Goal: Find specific page/section: Find specific page/section

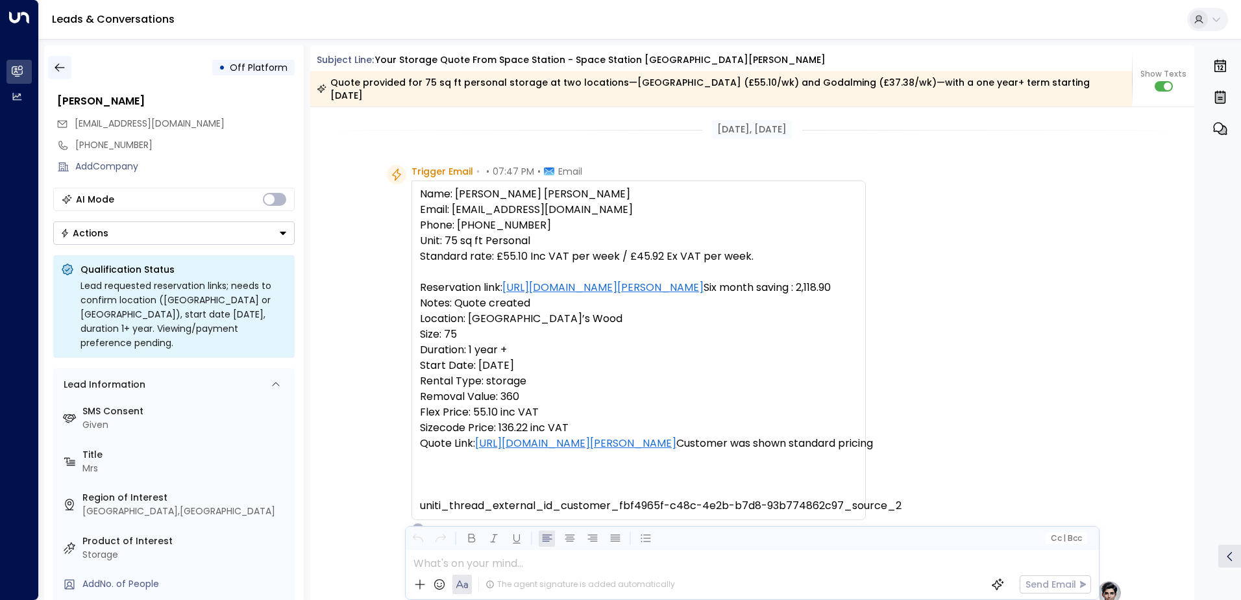
scroll to position [318, 0]
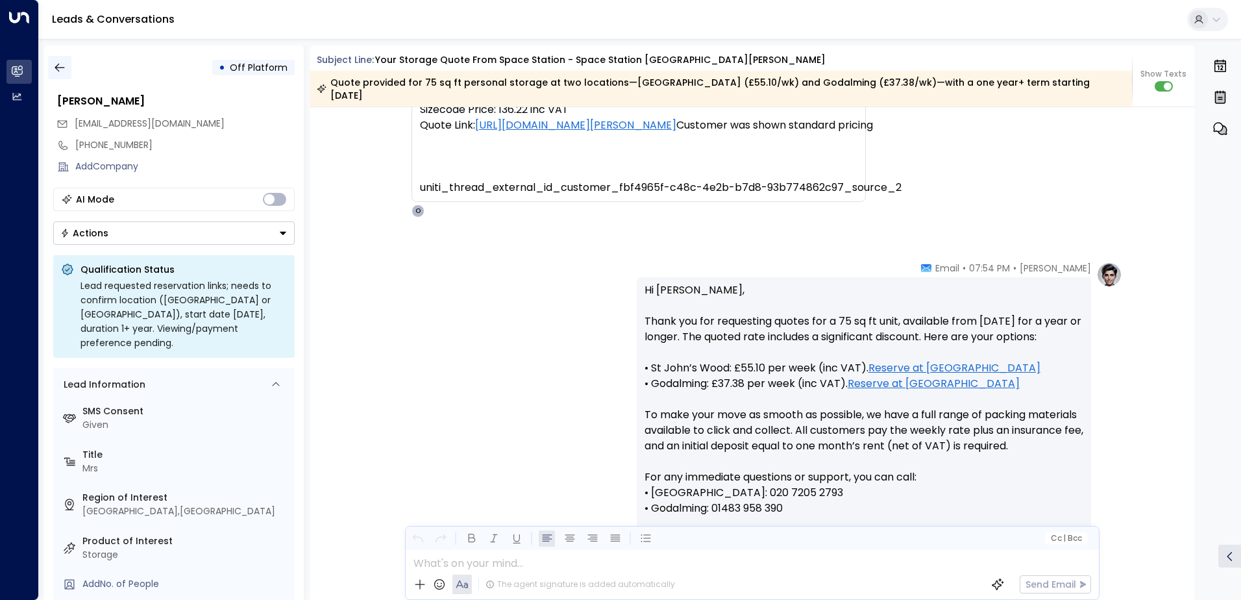
click at [60, 58] on button "button" at bounding box center [59, 67] width 23 height 23
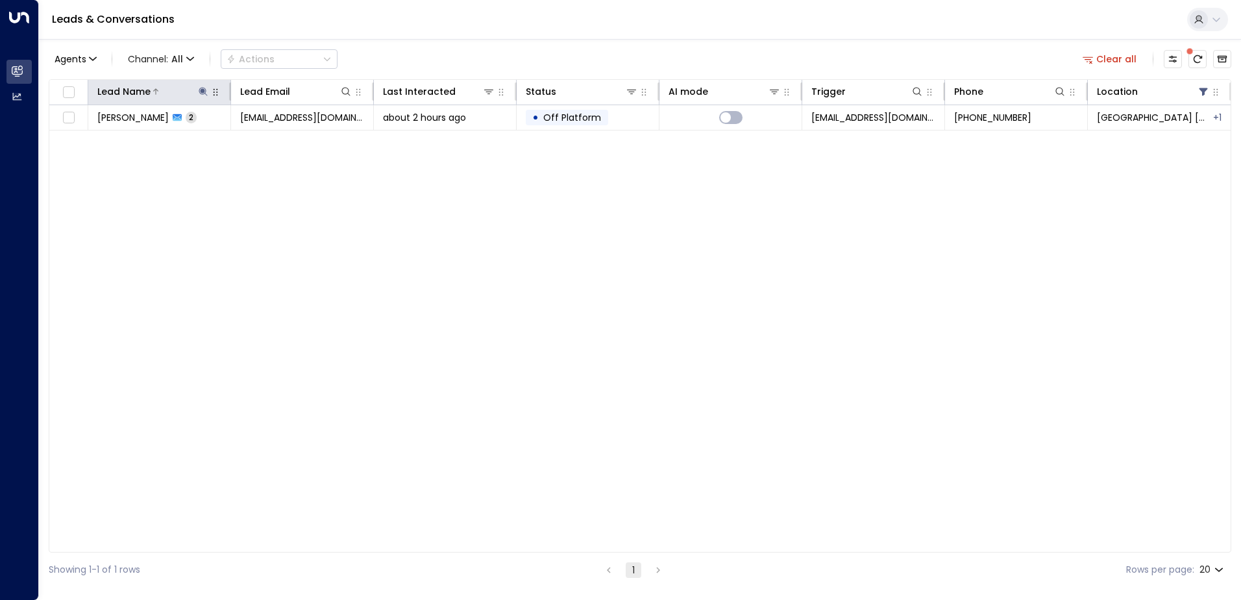
click at [200, 88] on icon at bounding box center [203, 91] width 8 height 8
click at [281, 141] on icon "button" at bounding box center [284, 138] width 8 height 8
click at [265, 137] on input "text" at bounding box center [203, 139] width 179 height 24
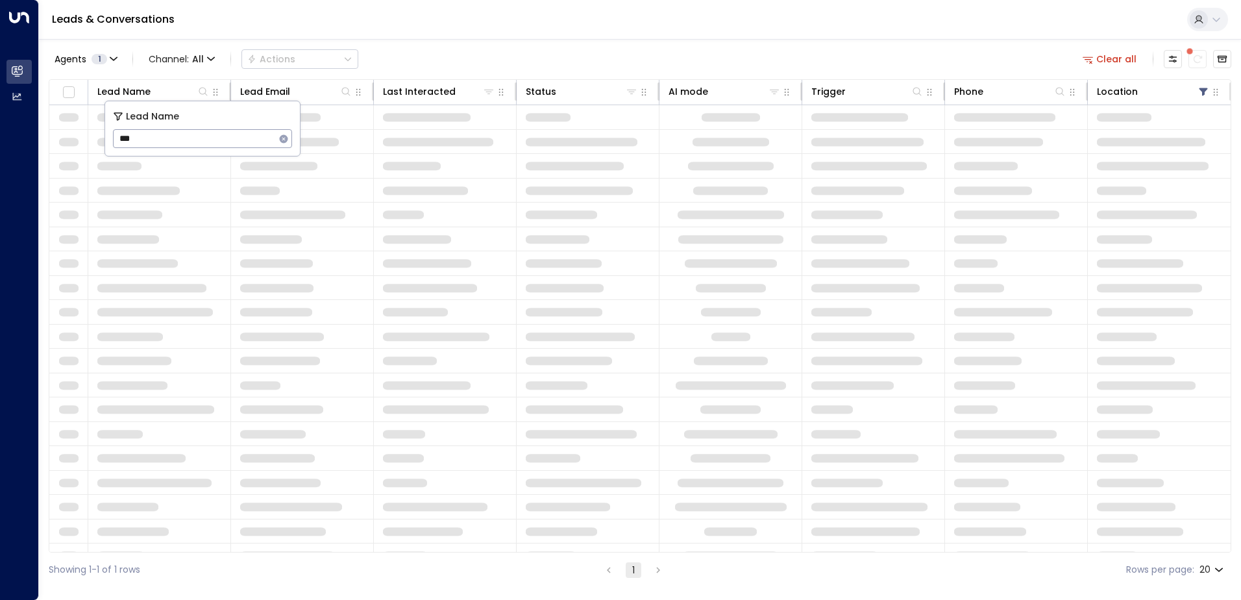
type input "****"
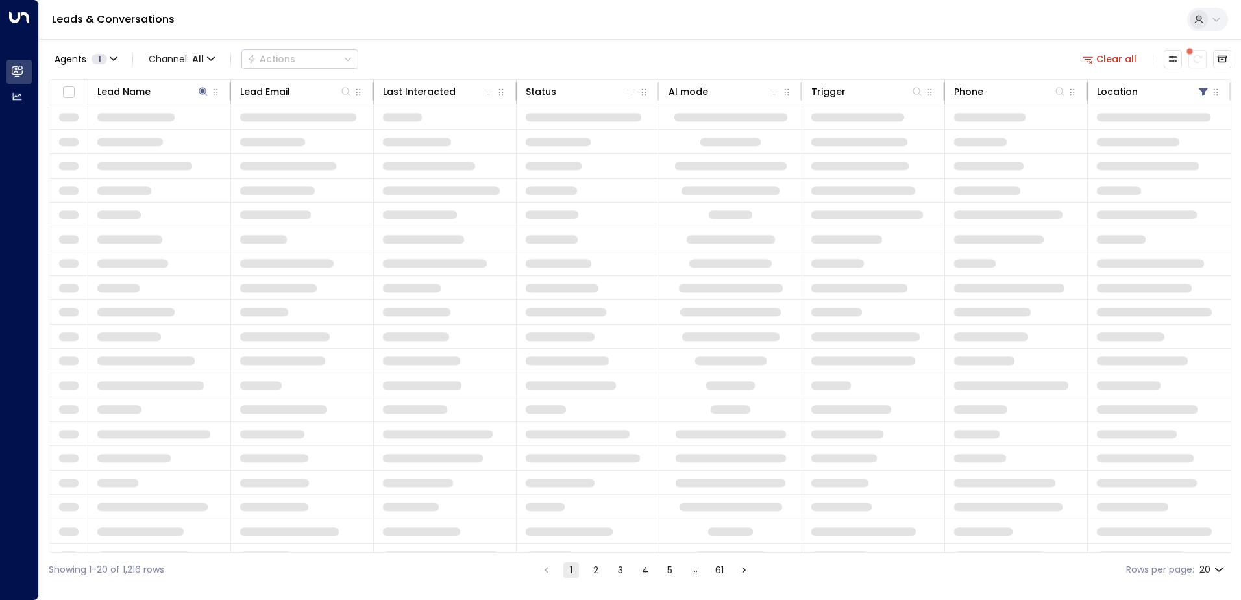
click at [531, 61] on div "Agents 1 Channel: All Actions Clear all" at bounding box center [640, 58] width 1182 height 27
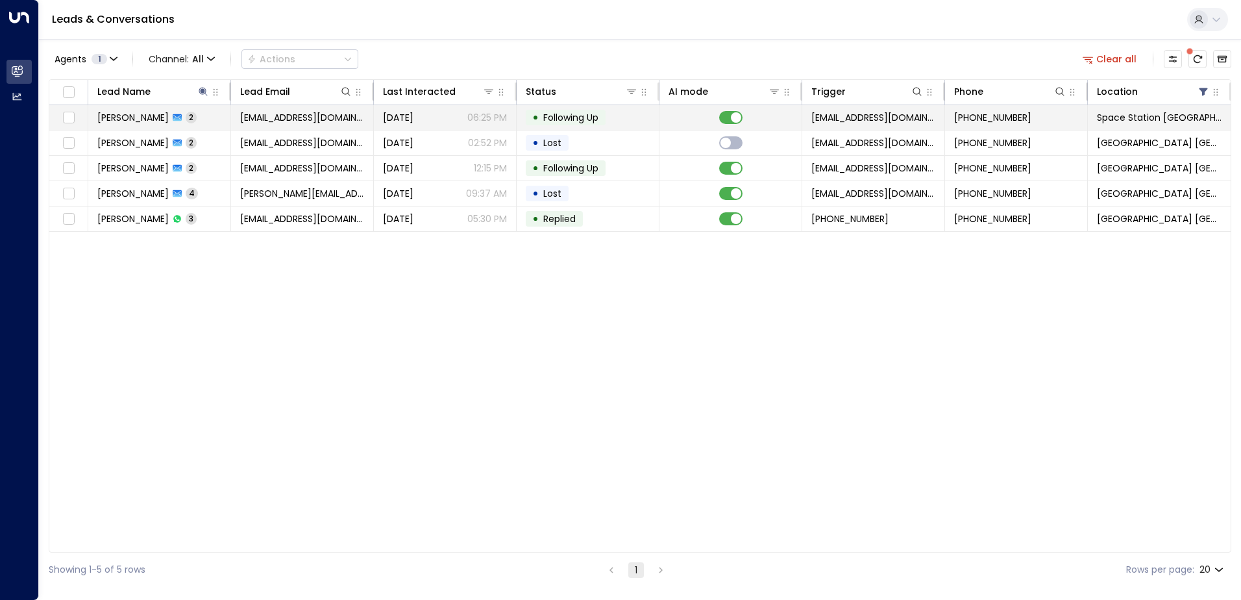
click at [222, 120] on td "[PERSON_NAME] 2" at bounding box center [159, 117] width 143 height 25
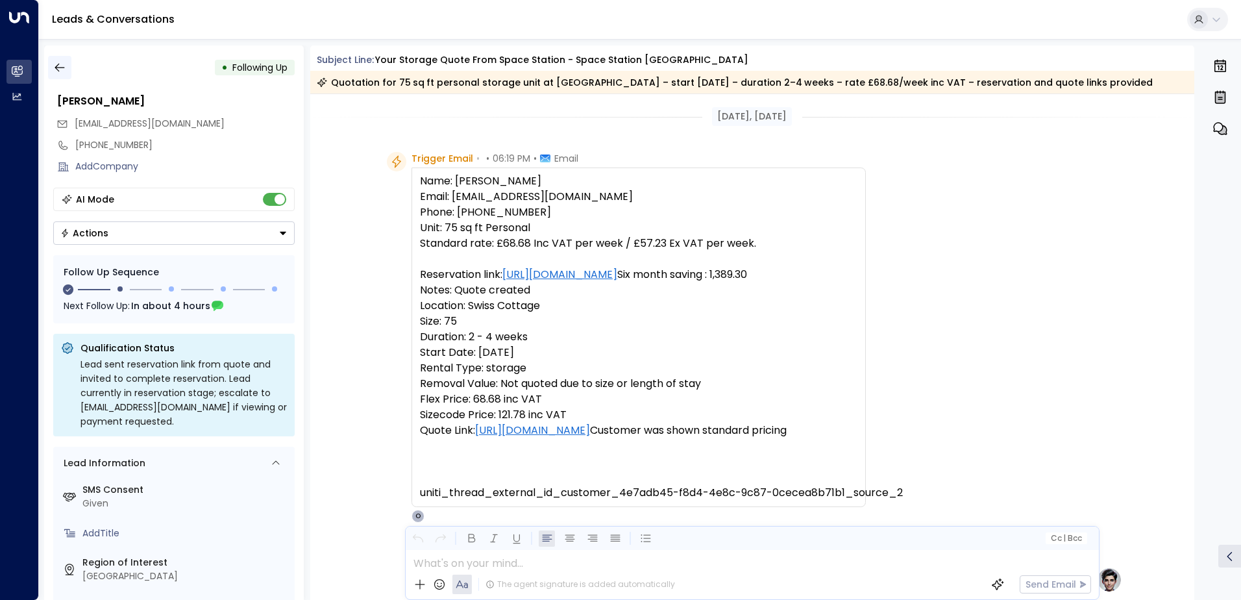
click at [67, 57] on button "button" at bounding box center [59, 67] width 23 height 23
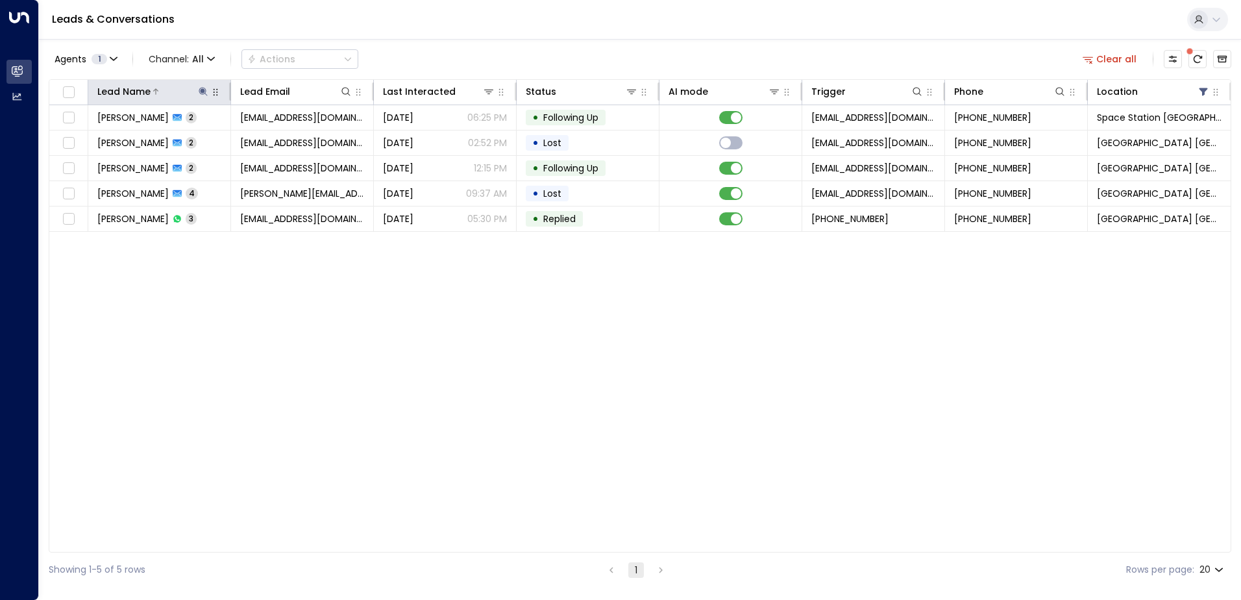
click at [202, 86] on button at bounding box center [203, 91] width 13 height 13
click at [285, 141] on icon "button" at bounding box center [284, 138] width 8 height 8
click at [265, 138] on input "text" at bounding box center [203, 139] width 179 height 24
type input "*****"
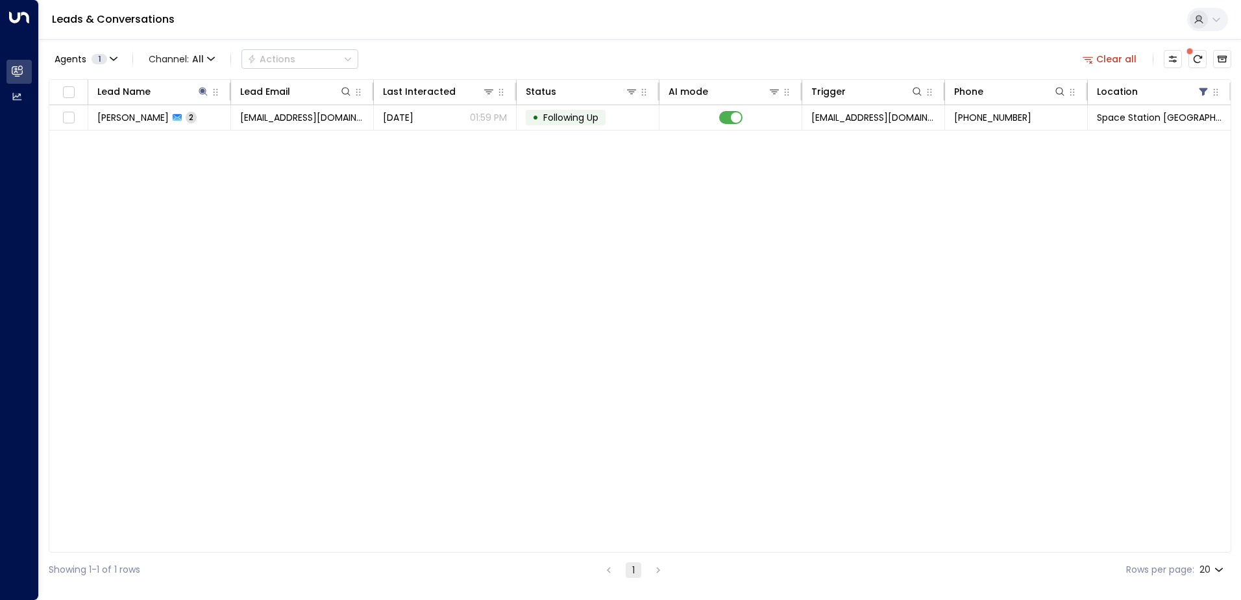
click at [606, 38] on div "Leads & Conversations" at bounding box center [640, 20] width 1202 height 40
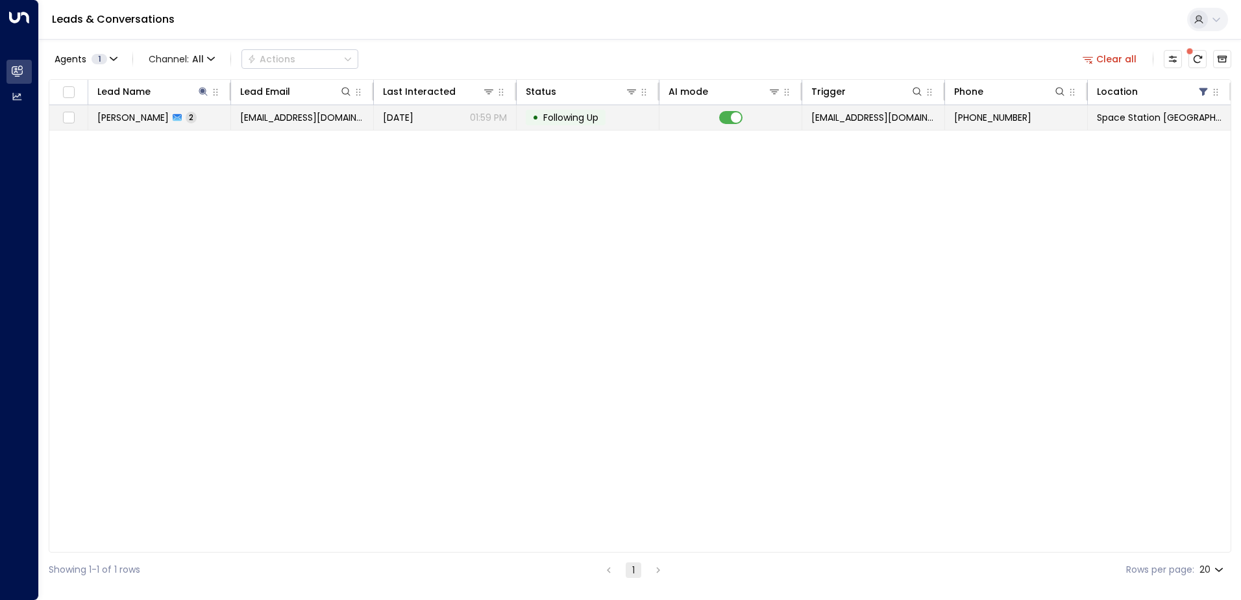
click at [329, 121] on span "[EMAIL_ADDRESS][DOMAIN_NAME]" at bounding box center [302, 117] width 124 height 13
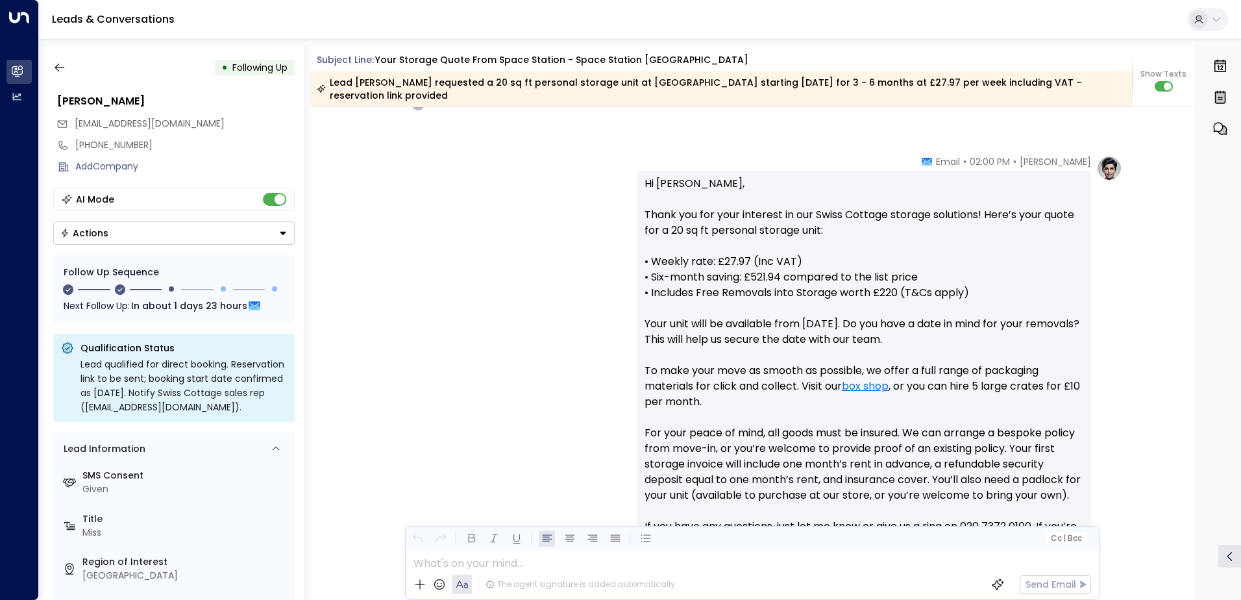
scroll to position [35, 0]
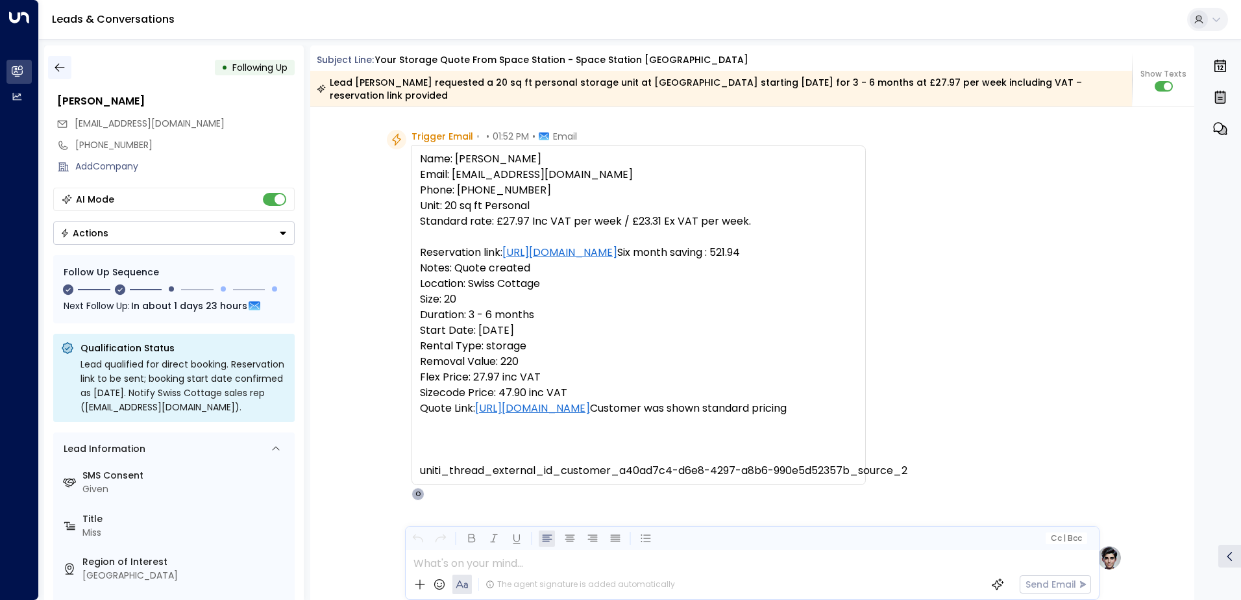
click at [61, 67] on icon "button" at bounding box center [60, 68] width 10 height 8
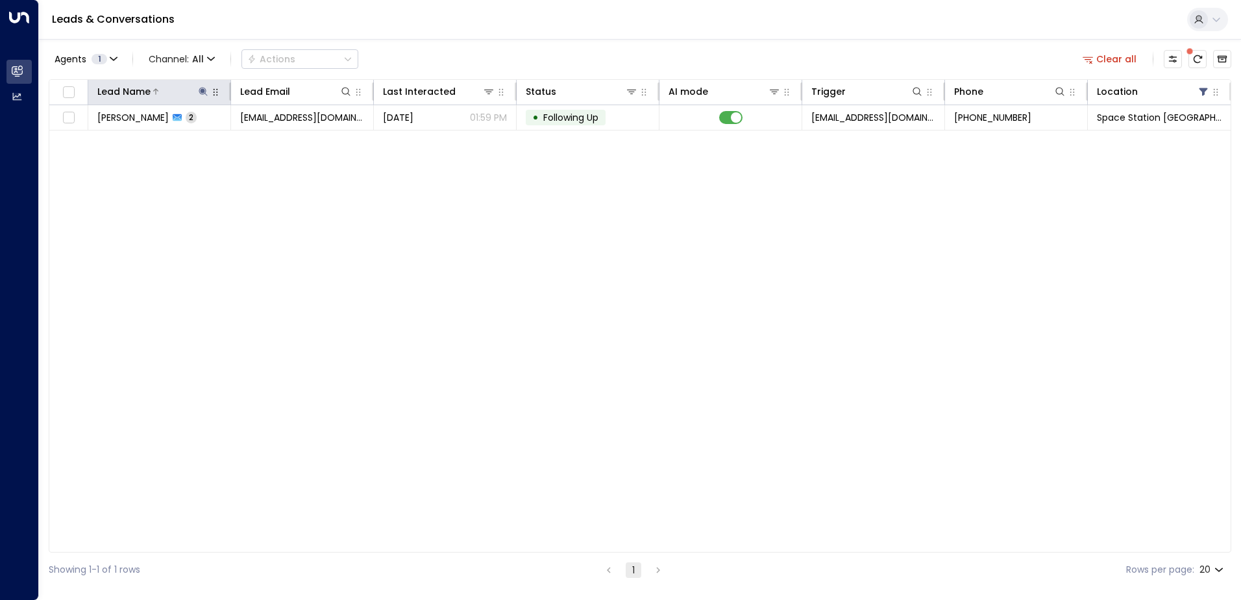
click at [202, 91] on icon at bounding box center [203, 91] width 8 height 8
click at [284, 138] on icon "button" at bounding box center [284, 139] width 10 height 10
click at [254, 138] on input "text" at bounding box center [203, 139] width 179 height 24
type input "**********"
click at [470, 53] on div "Agents 1 Channel: All Actions Clear all" at bounding box center [640, 58] width 1182 height 27
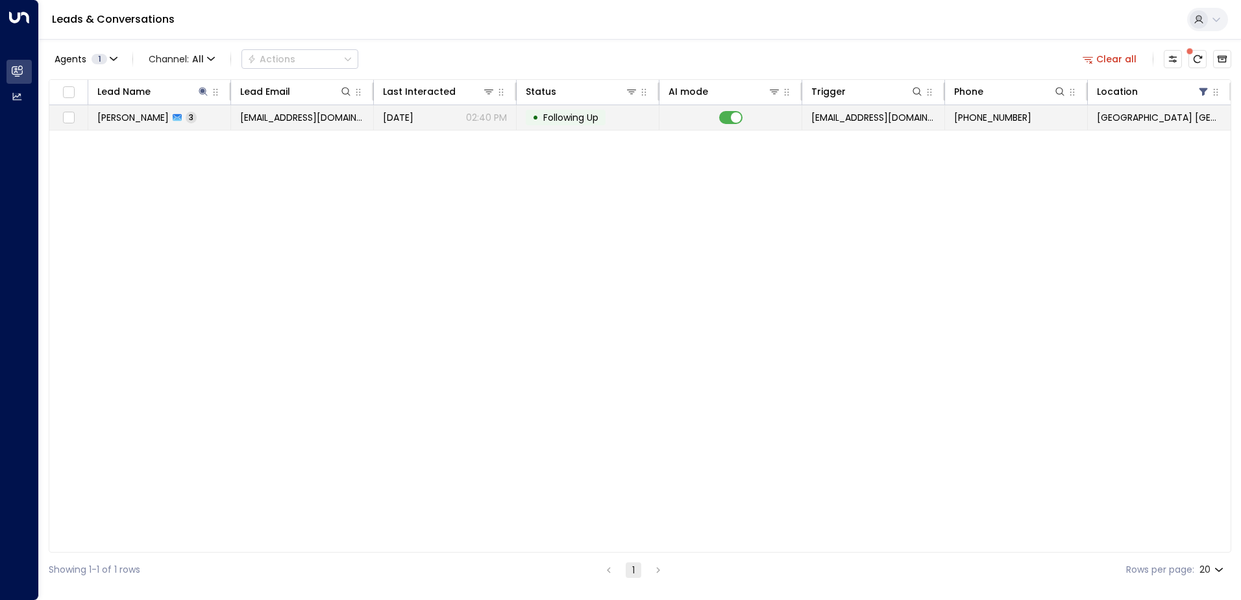
click at [472, 111] on p "02:40 PM" at bounding box center [486, 117] width 41 height 13
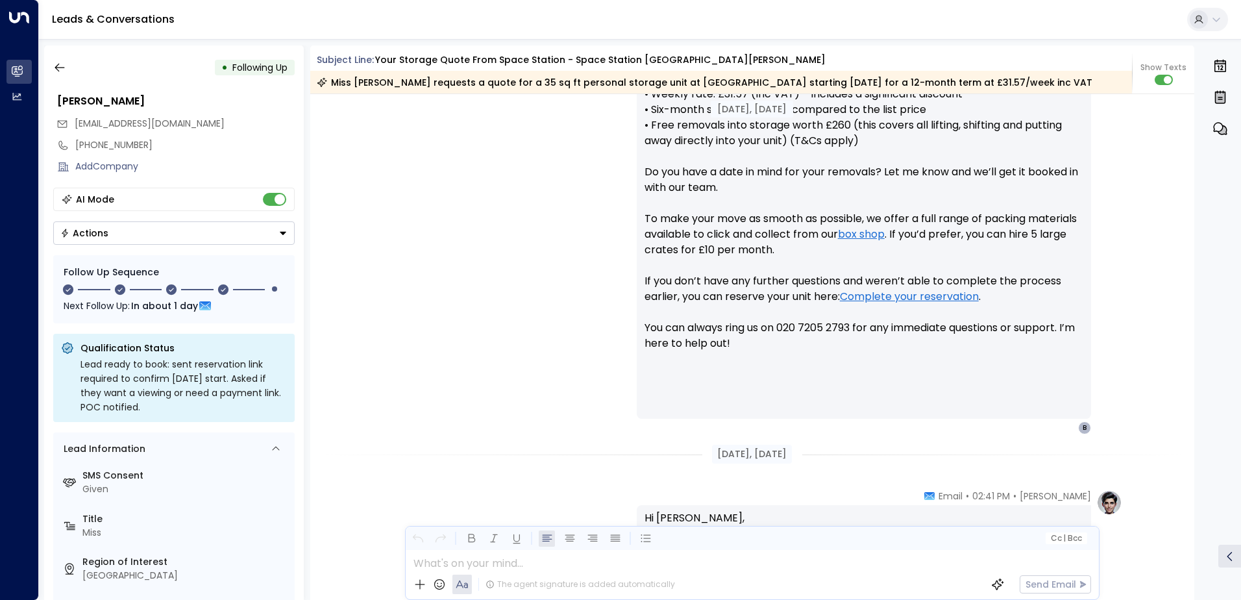
scroll to position [908, 0]
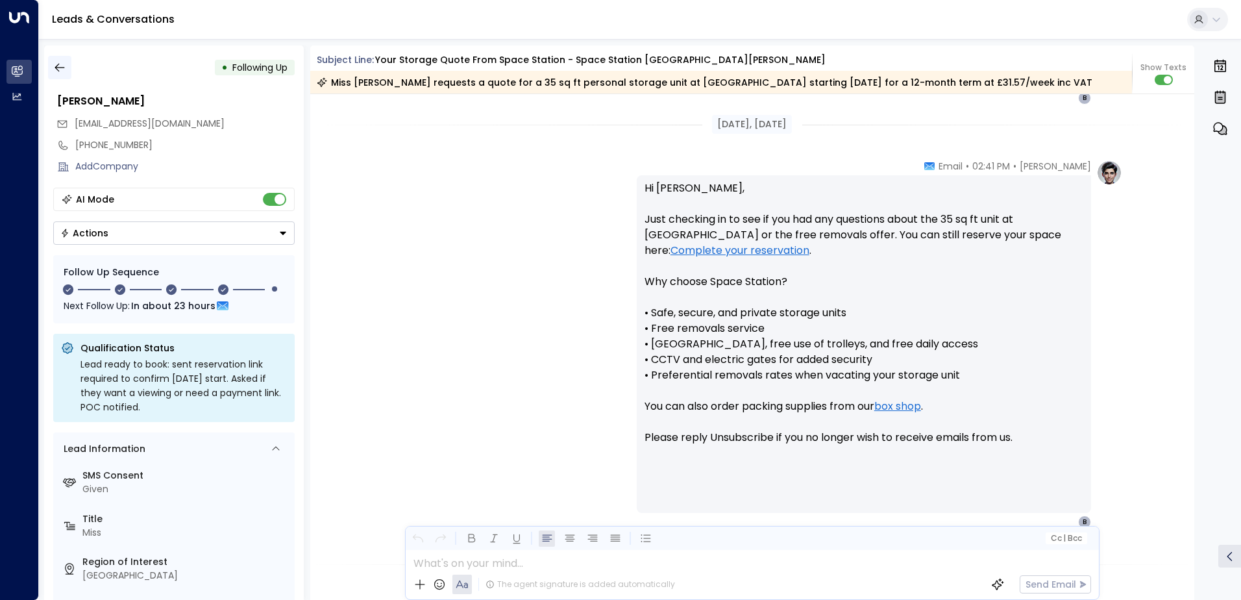
click at [61, 65] on icon "button" at bounding box center [59, 67] width 13 height 13
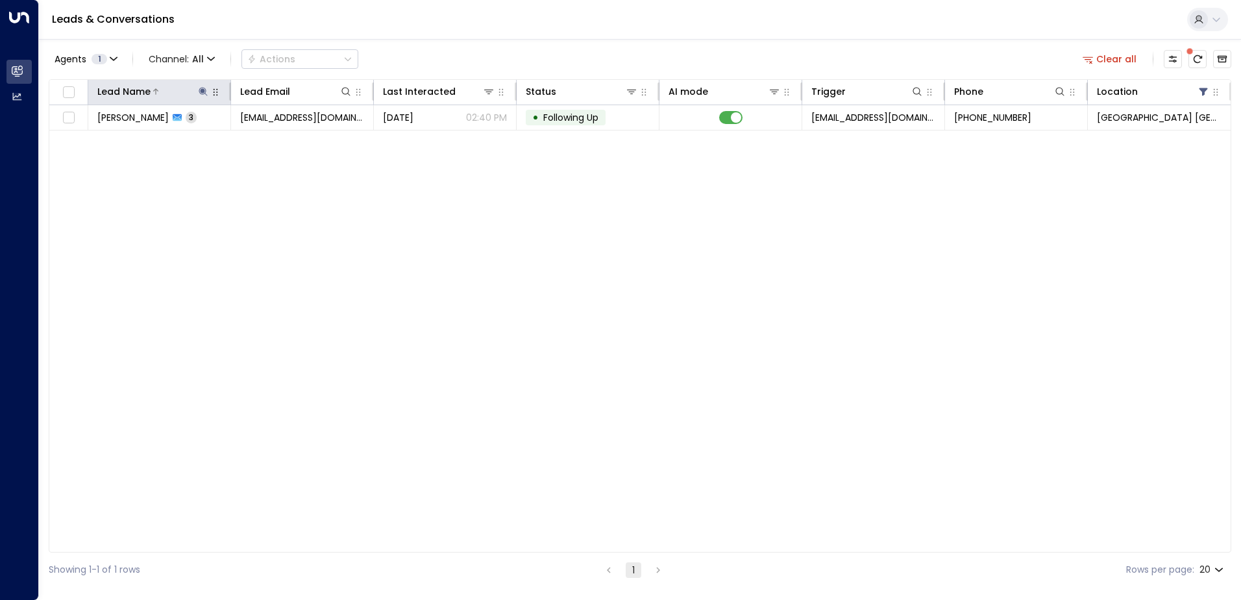
click at [204, 88] on icon at bounding box center [203, 91] width 10 height 10
click at [285, 140] on icon "button" at bounding box center [284, 139] width 10 height 10
click at [249, 140] on input "text" at bounding box center [203, 139] width 179 height 24
type input "******"
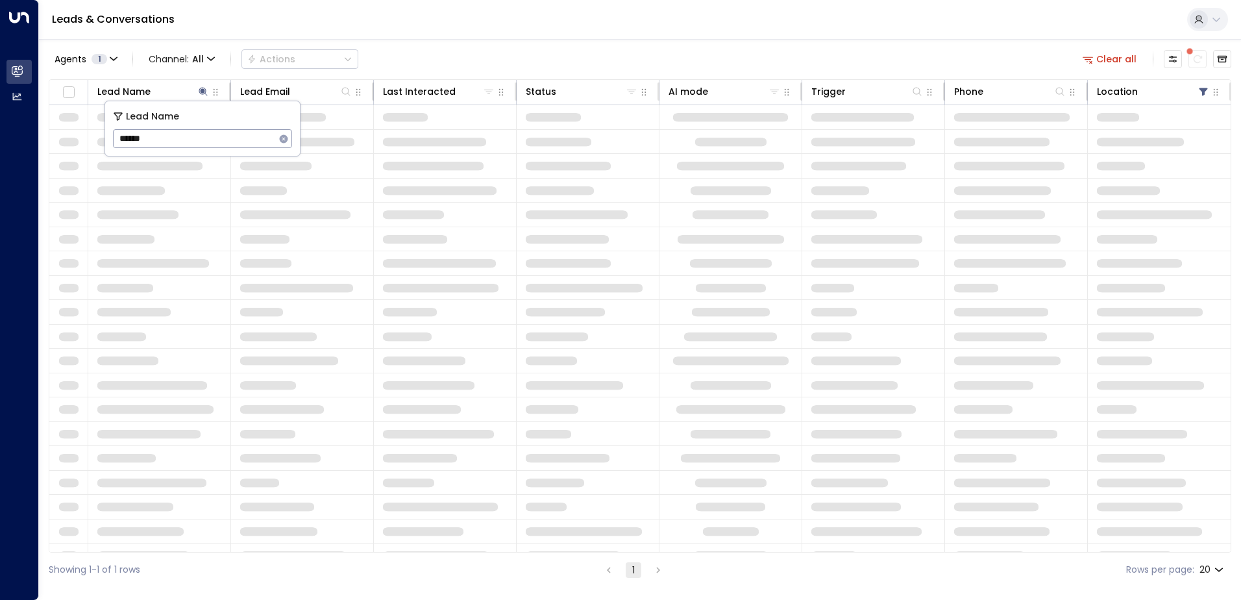
click at [502, 52] on div "Agents 1 Channel: All Actions Clear all" at bounding box center [640, 58] width 1182 height 27
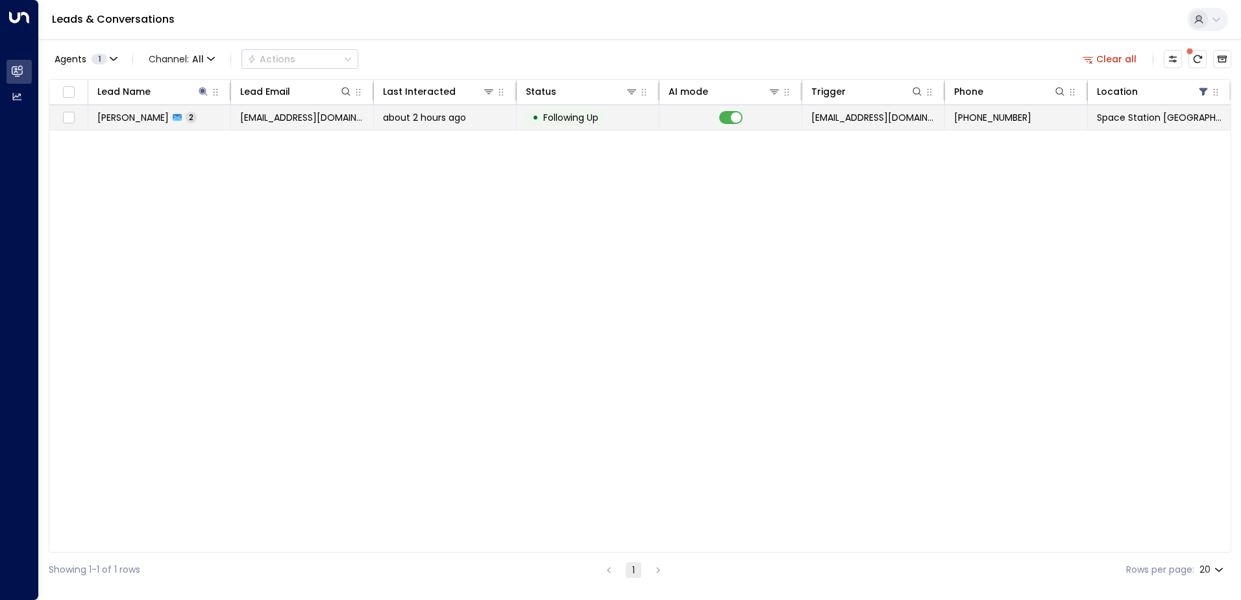
click at [399, 116] on span "about 2 hours ago" at bounding box center [424, 117] width 83 height 13
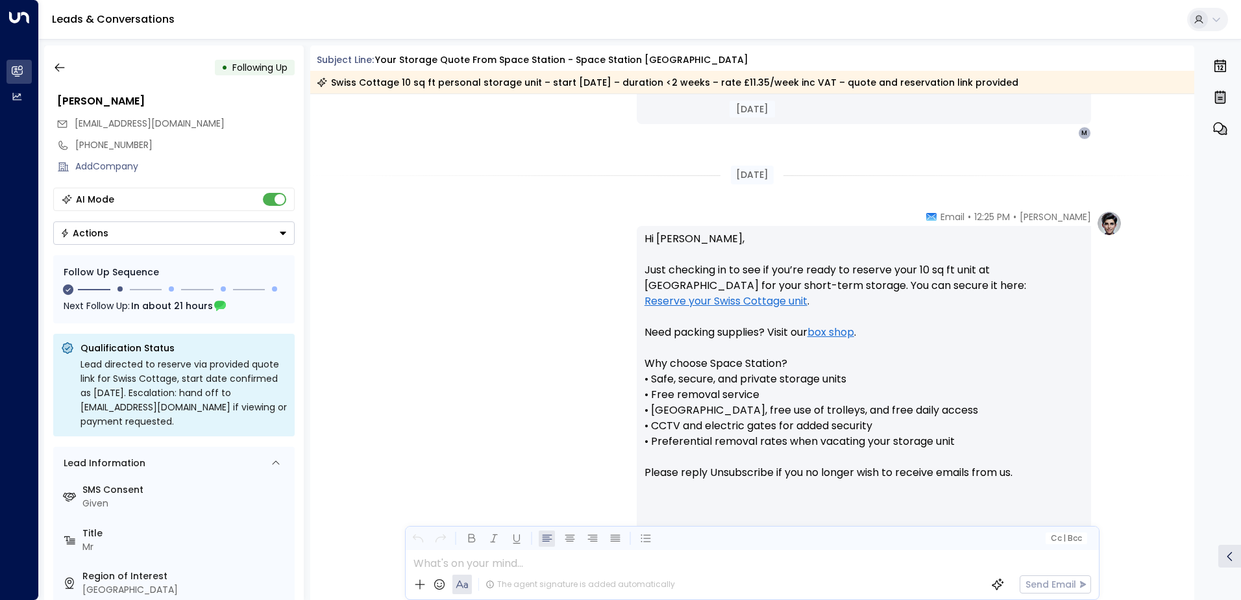
scroll to position [998, 0]
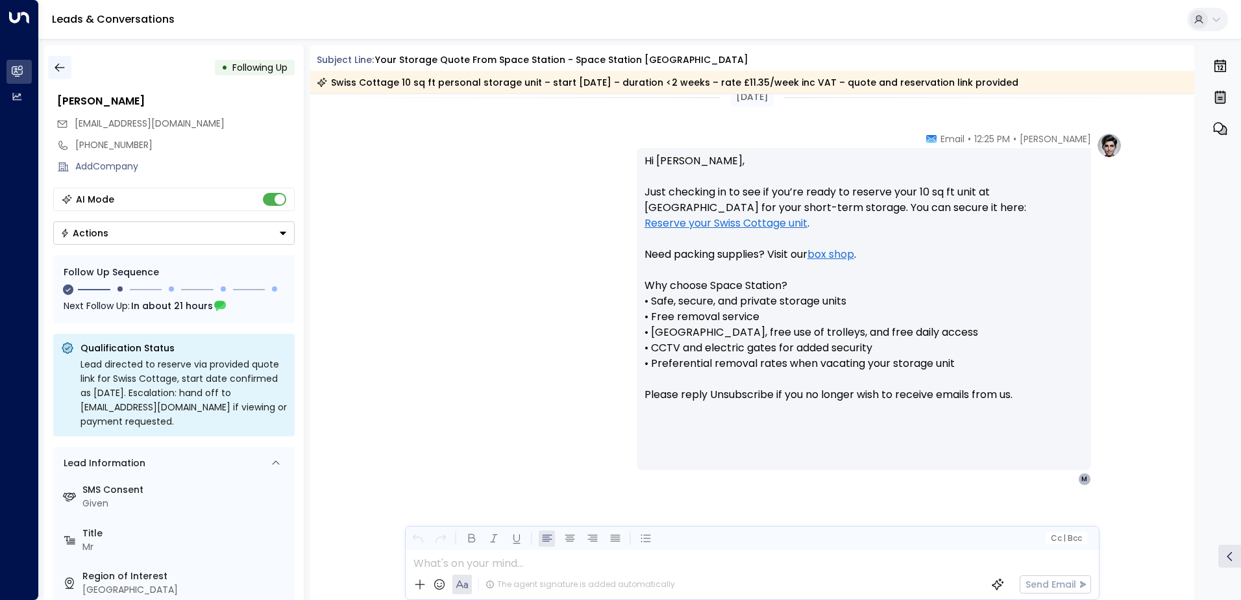
click at [59, 71] on icon "button" at bounding box center [59, 67] width 13 height 13
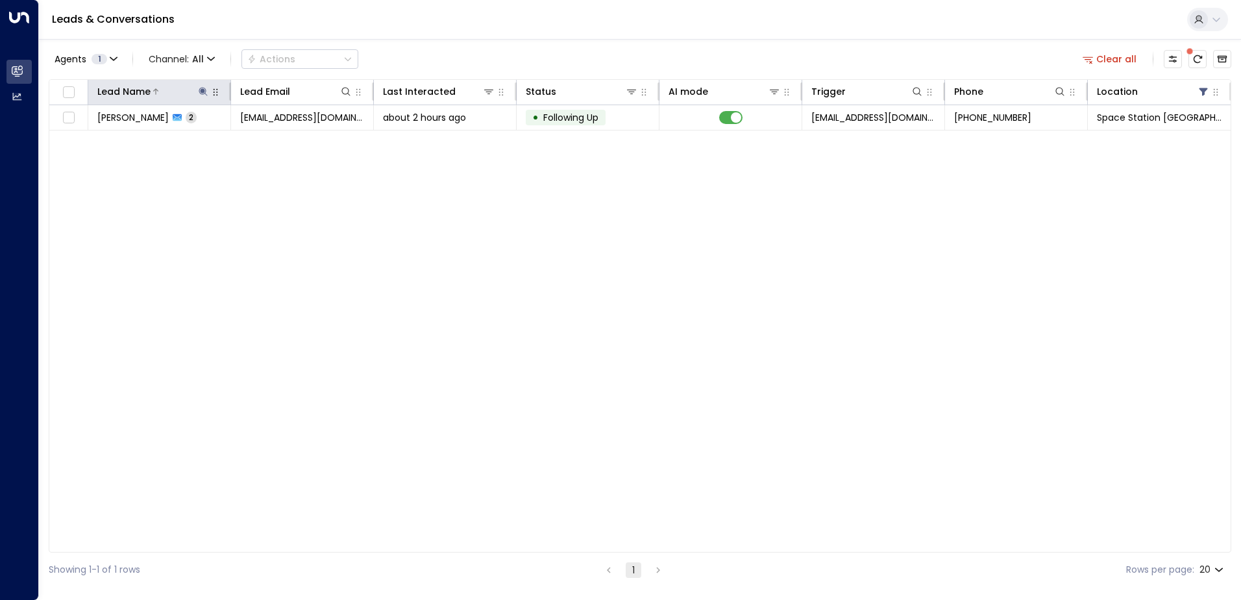
click at [200, 94] on icon at bounding box center [203, 91] width 10 height 10
click at [289, 141] on button "button" at bounding box center [284, 138] width 17 height 17
click at [250, 140] on input "text" at bounding box center [203, 139] width 179 height 24
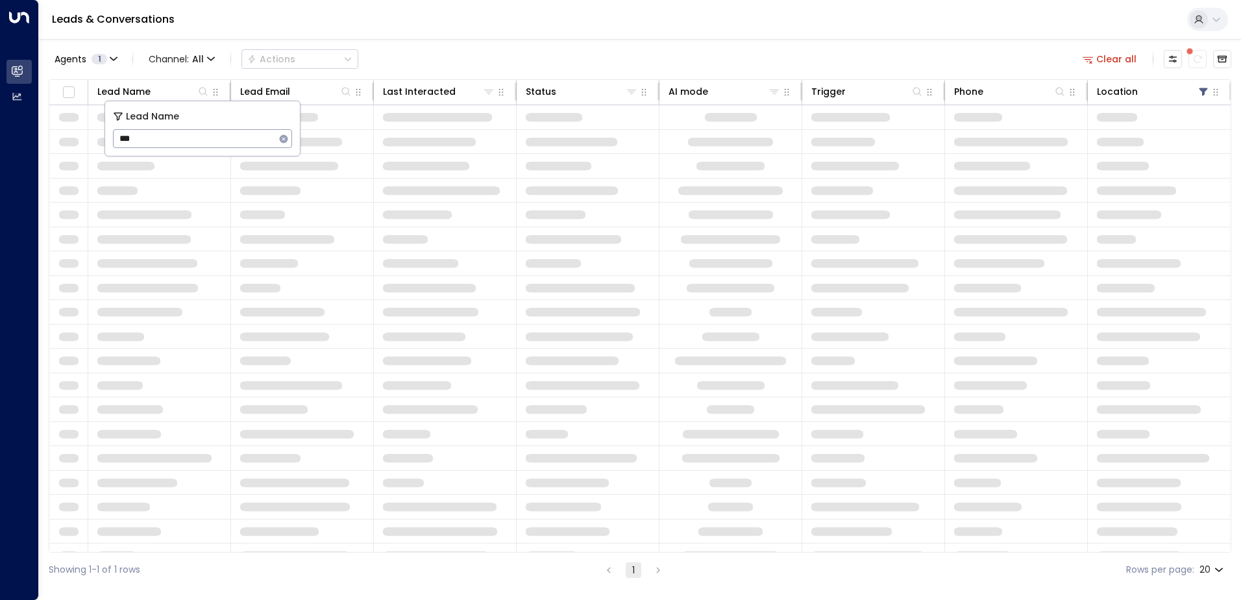
type input "****"
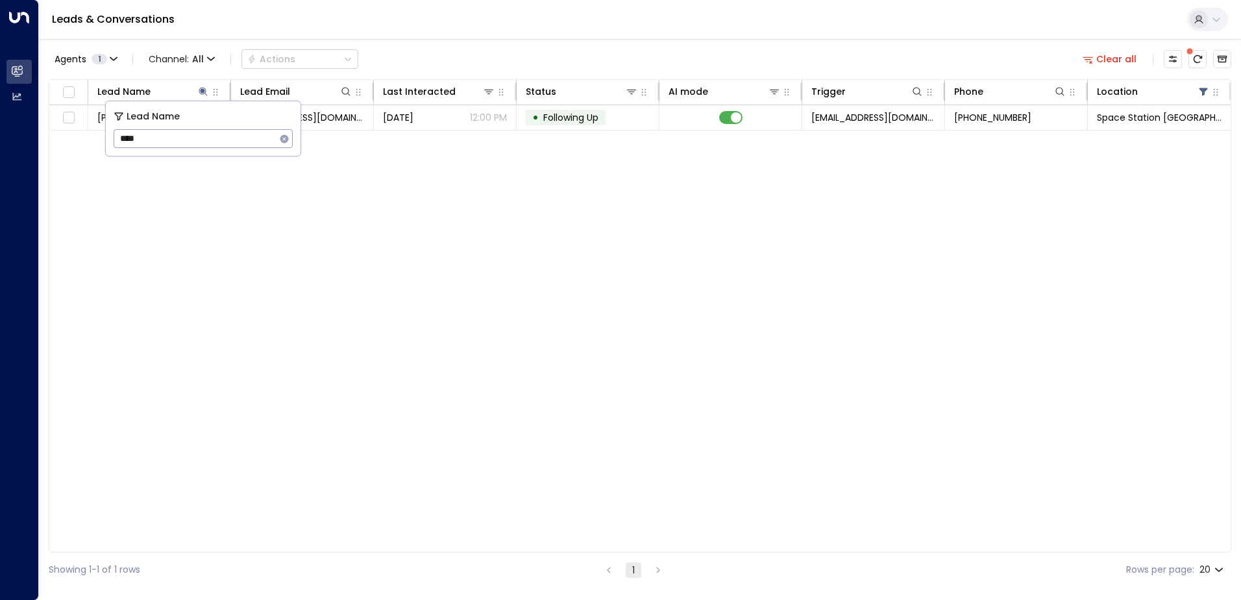
click at [451, 45] on div "Agents 1 Channel: All Actions Clear all Lead Name Lead Email Last Interacted St…" at bounding box center [640, 313] width 1182 height 548
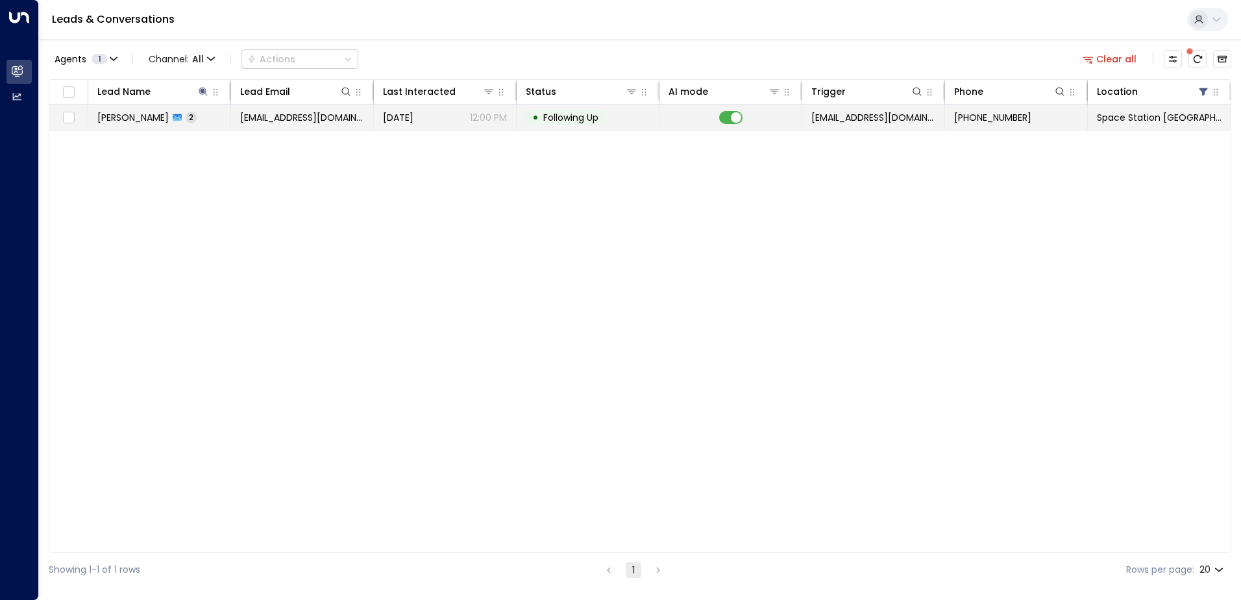
click at [457, 108] on td "[DATE] 12:00 PM" at bounding box center [445, 117] width 143 height 25
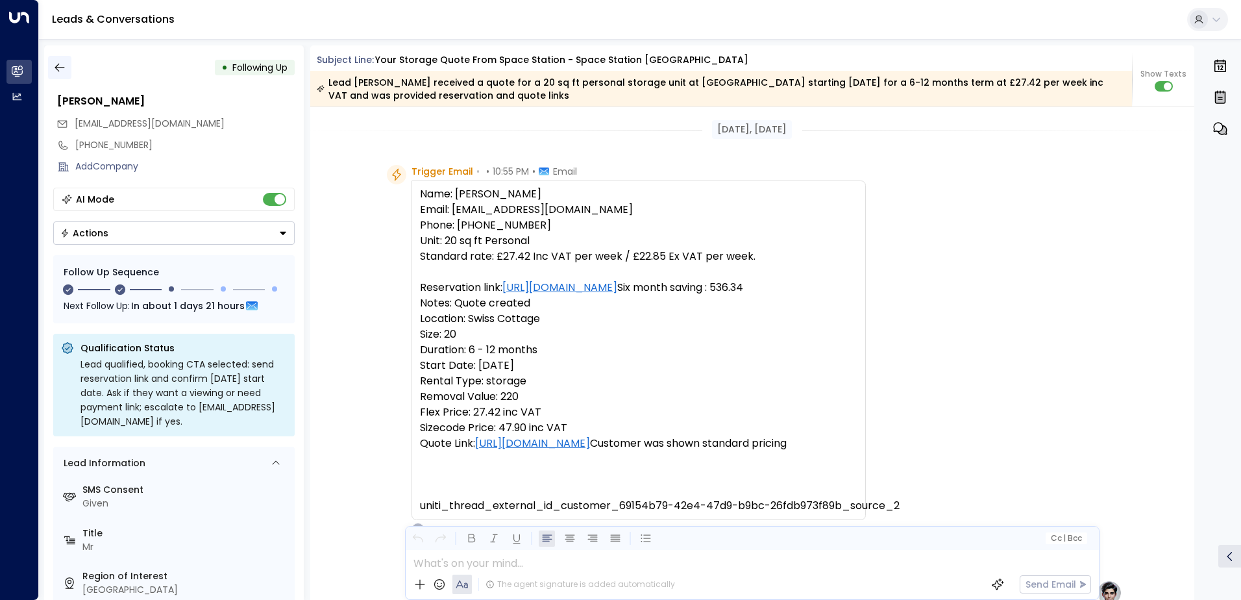
click at [56, 66] on icon "button" at bounding box center [59, 67] width 13 height 13
